Goal: Transaction & Acquisition: Purchase product/service

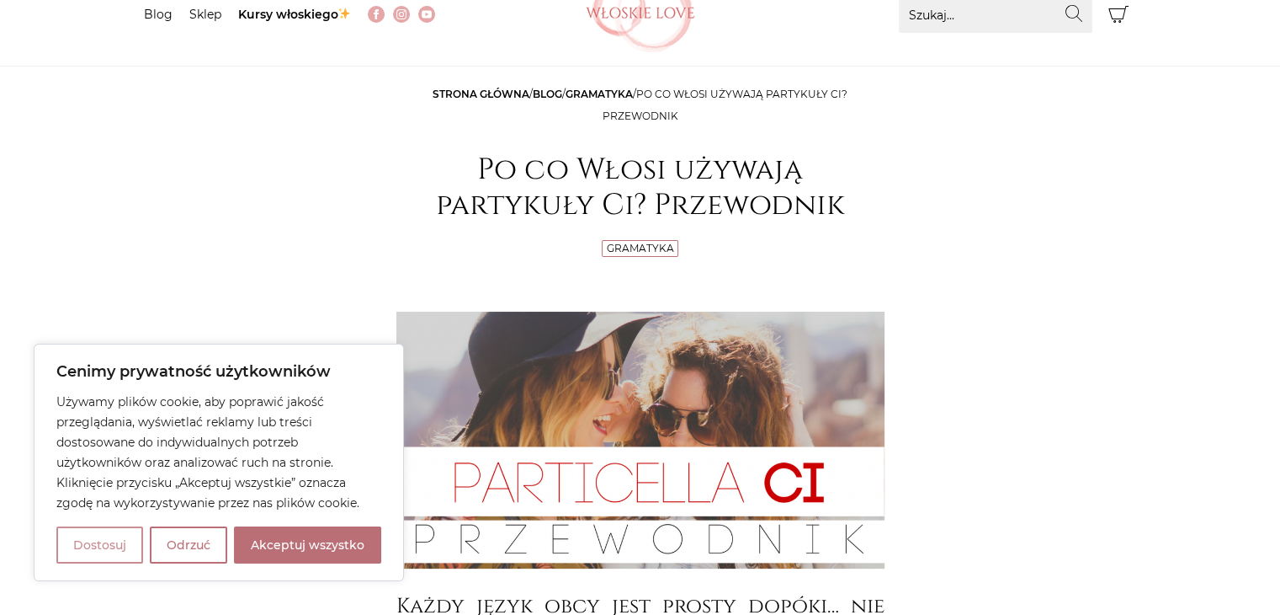
click at [101, 542] on button "Dostosuj" at bounding box center [99, 544] width 87 height 37
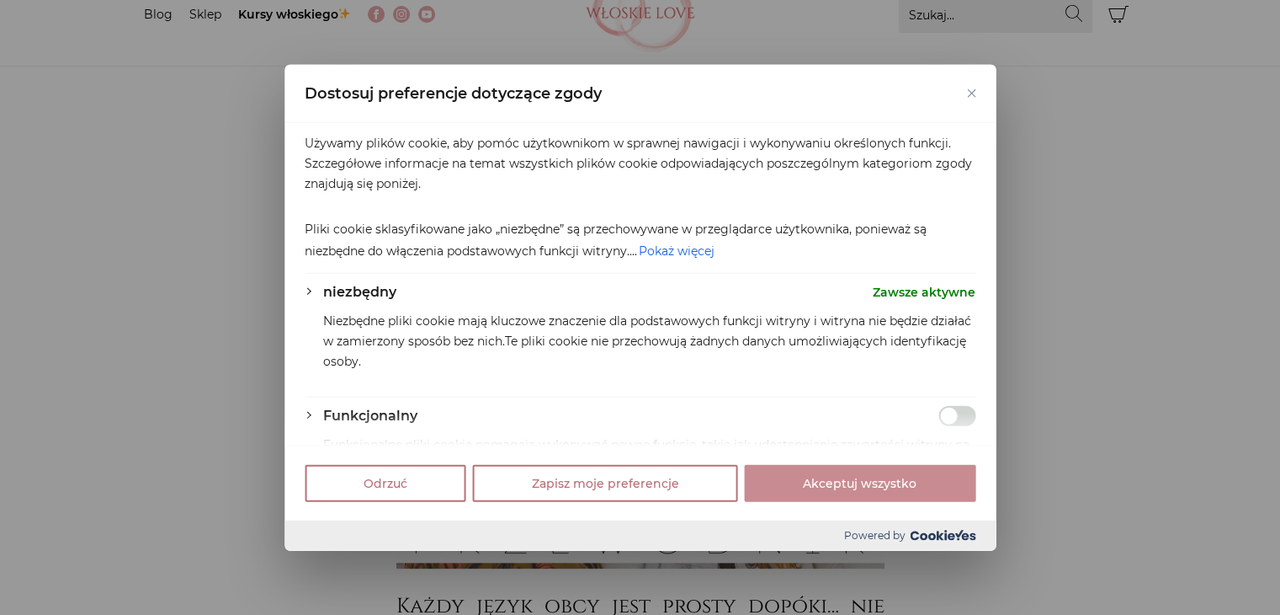
click at [817, 483] on button "Akceptuj wszystko" at bounding box center [859, 482] width 231 height 37
checkbox input "true"
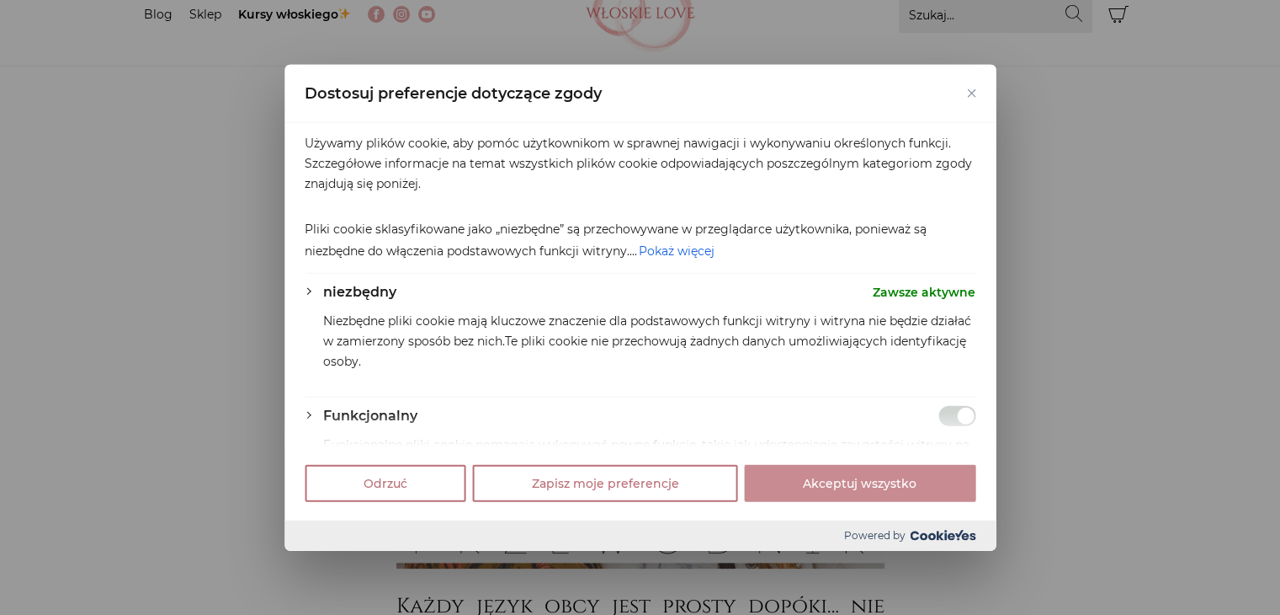
checkbox input "true"
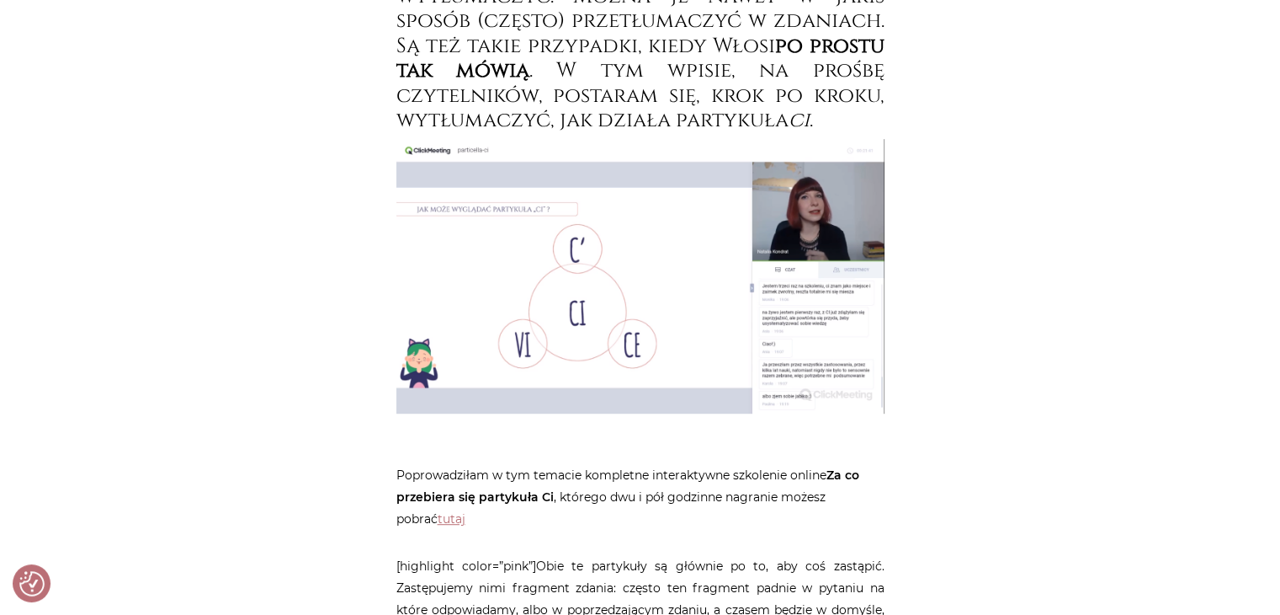
scroll to position [891, 0]
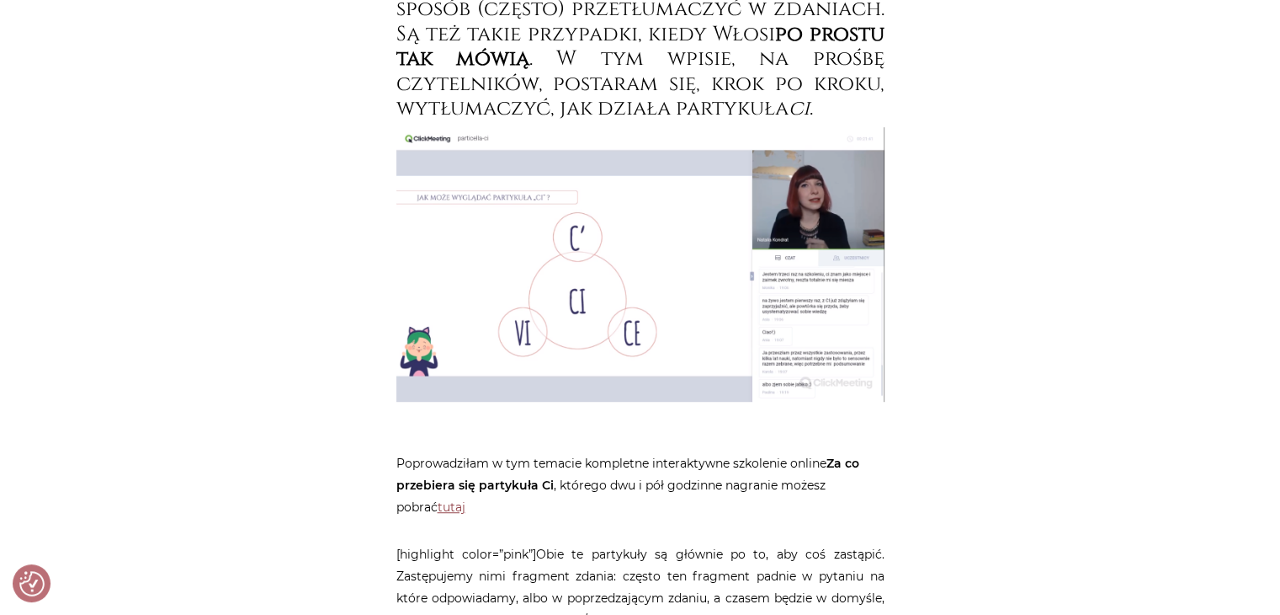
click at [438, 504] on link "tutaj" at bounding box center [452, 506] width 28 height 15
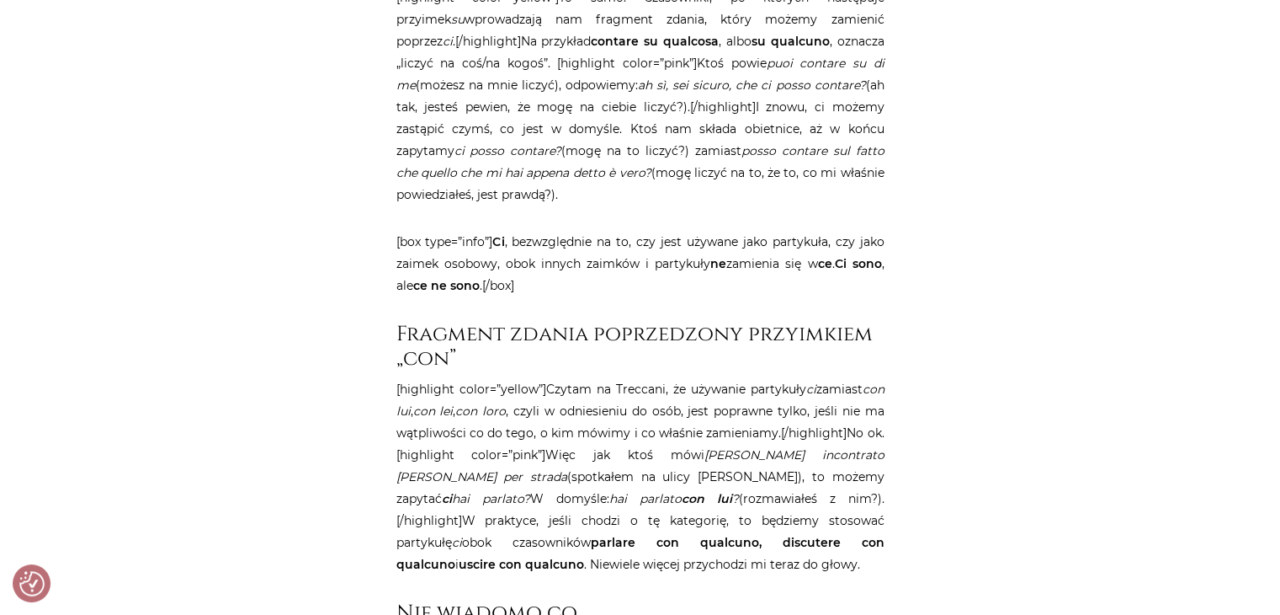
scroll to position [3509, 0]
